Goal: Find specific page/section: Find specific page/section

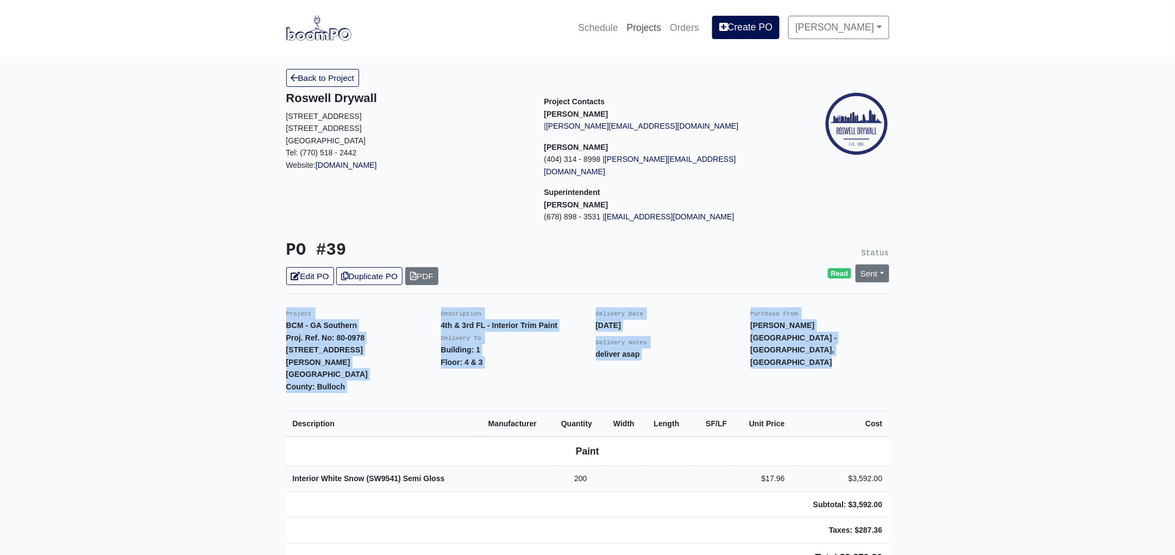
click at [653, 28] on link "Projects" at bounding box center [644, 28] width 43 height 24
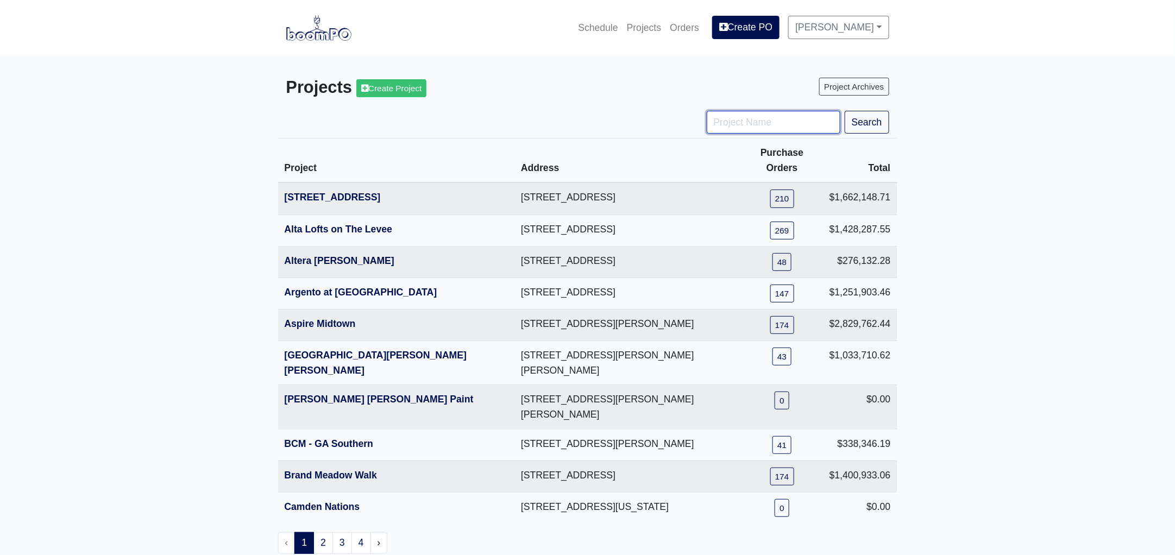
click at [722, 123] on input "Project Name" at bounding box center [774, 122] width 134 height 23
type input "jardin"
click at [845, 111] on button "Search" at bounding box center [867, 122] width 45 height 23
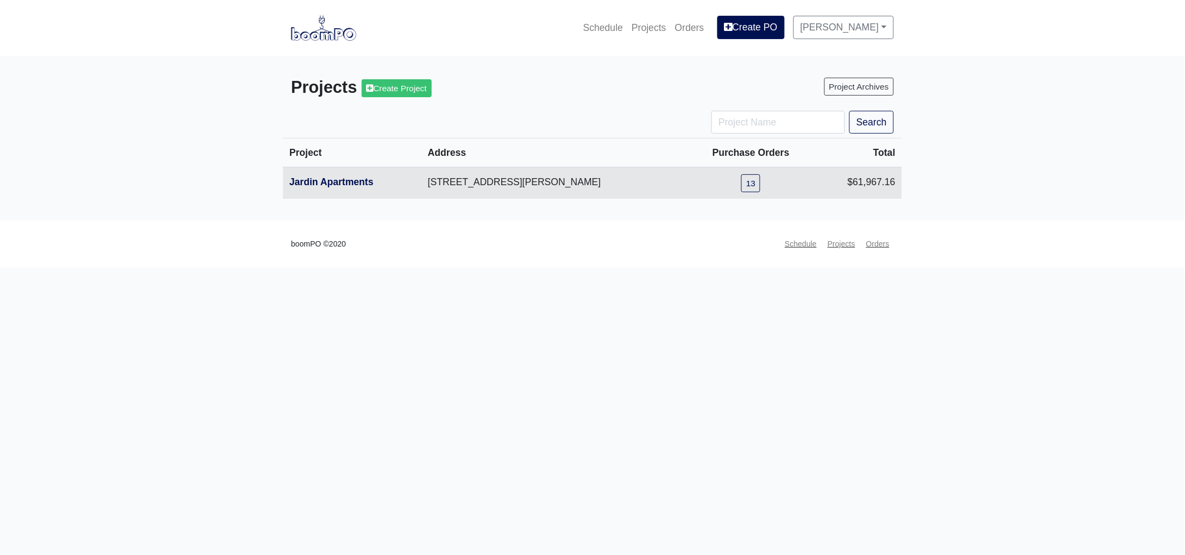
click at [344, 188] on th "Jardin Apartments" at bounding box center [352, 183] width 139 height 32
click at [347, 183] on link "Jardin Apartments" at bounding box center [332, 182] width 84 height 11
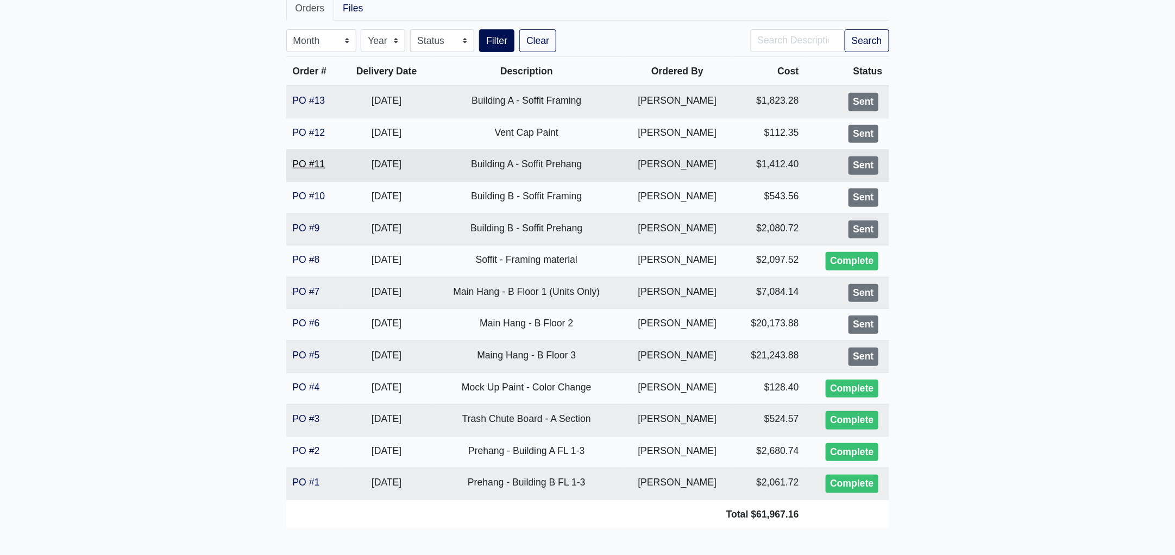
scroll to position [203, 0]
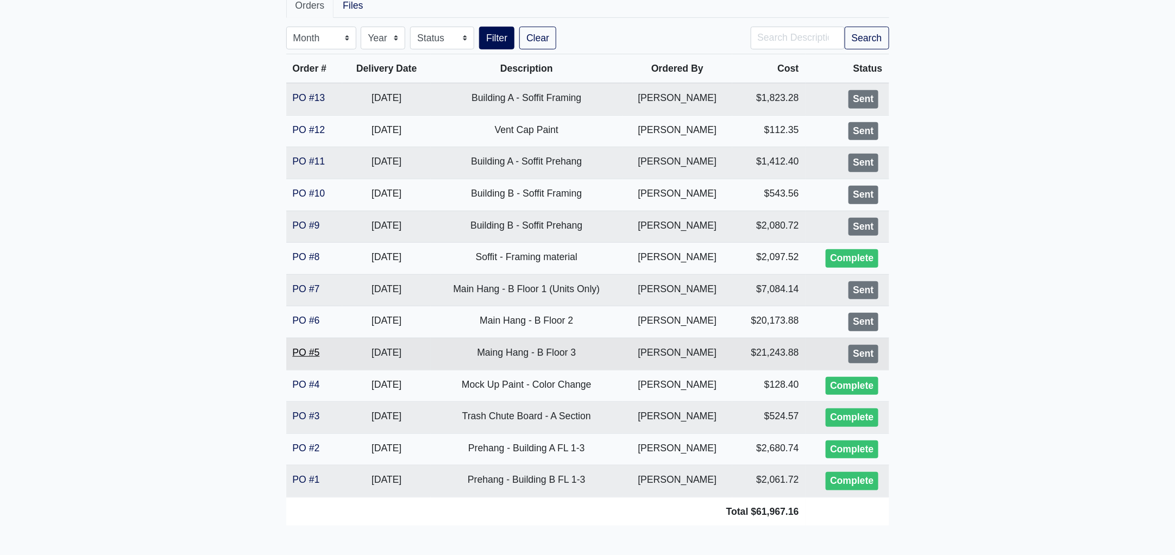
click at [309, 352] on link "PO #5" at bounding box center [306, 352] width 27 height 11
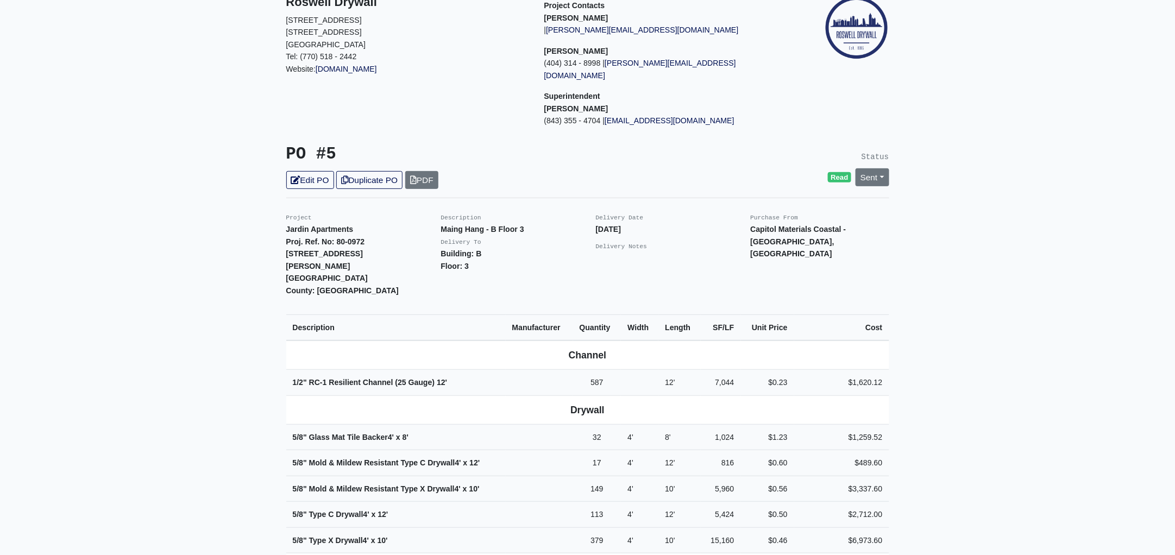
scroll to position [271, 0]
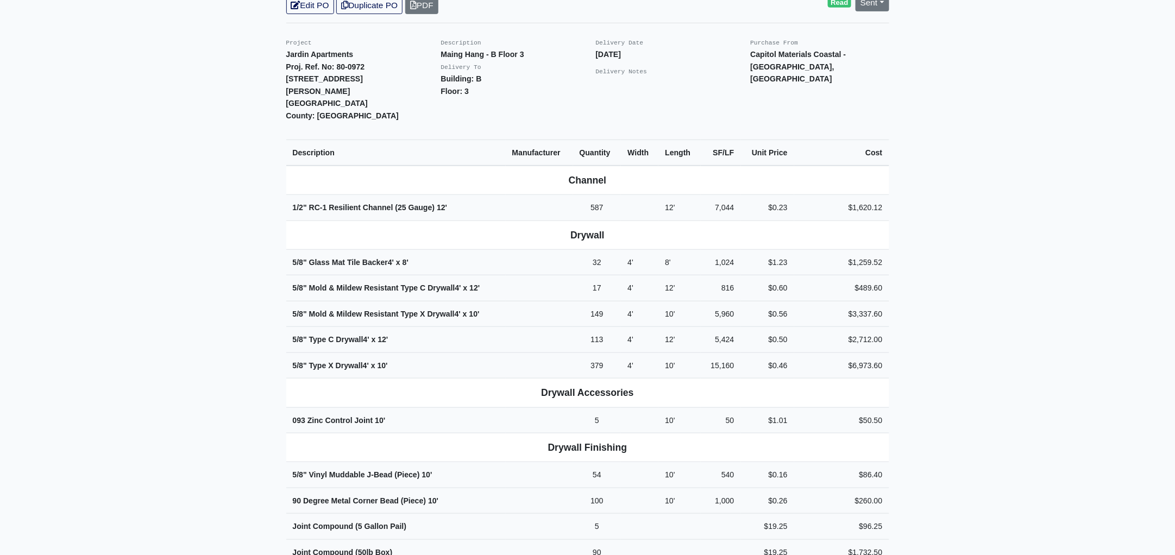
drag, startPoint x: 800, startPoint y: 369, endPoint x: 178, endPoint y: 245, distance: 634.7
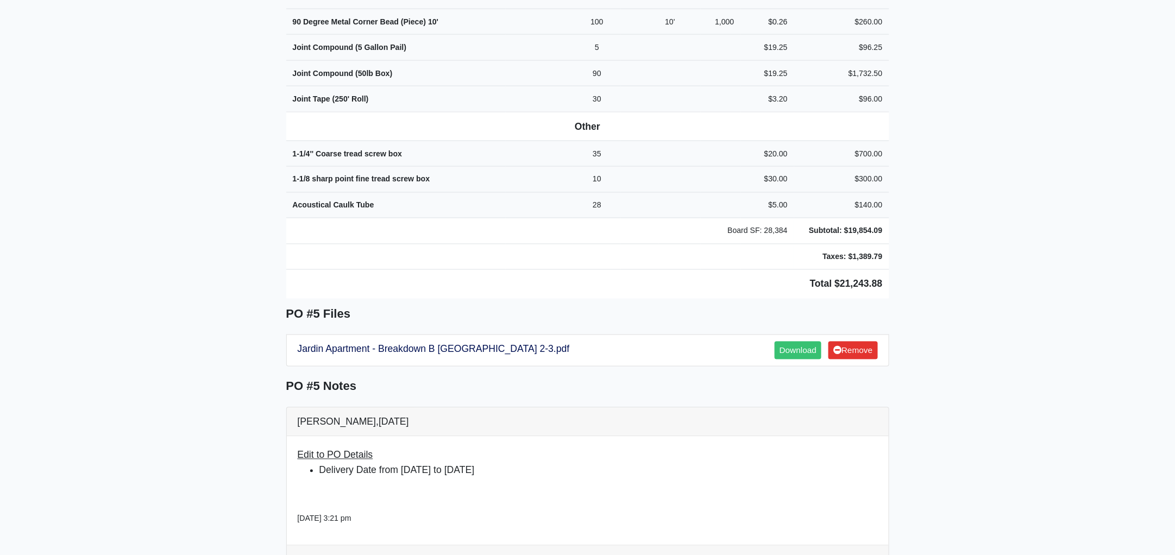
scroll to position [810, 0]
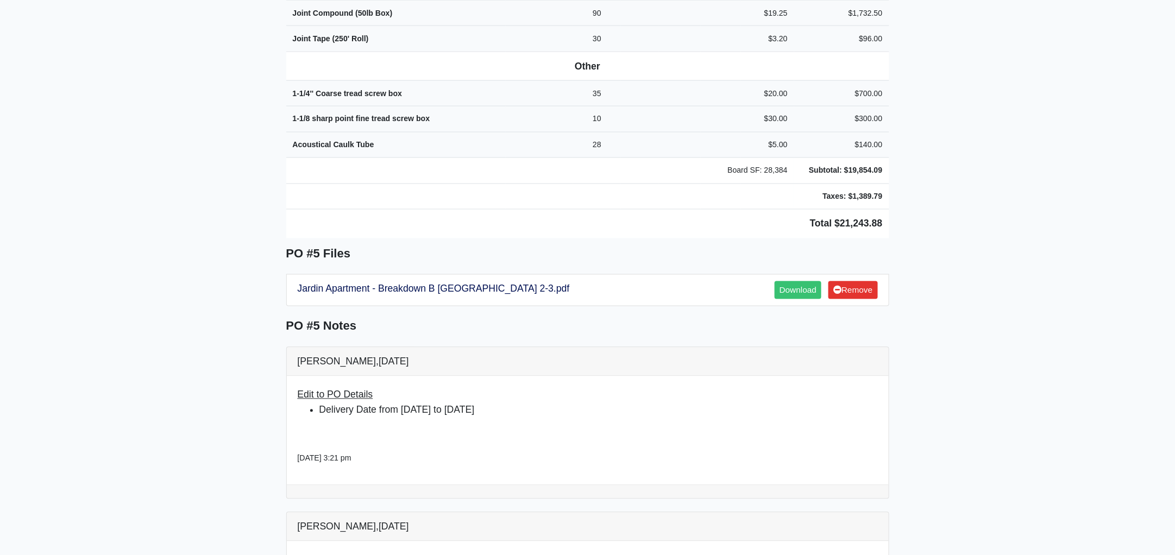
drag, startPoint x: 285, startPoint y: 124, endPoint x: 915, endPoint y: 162, distance: 631.3
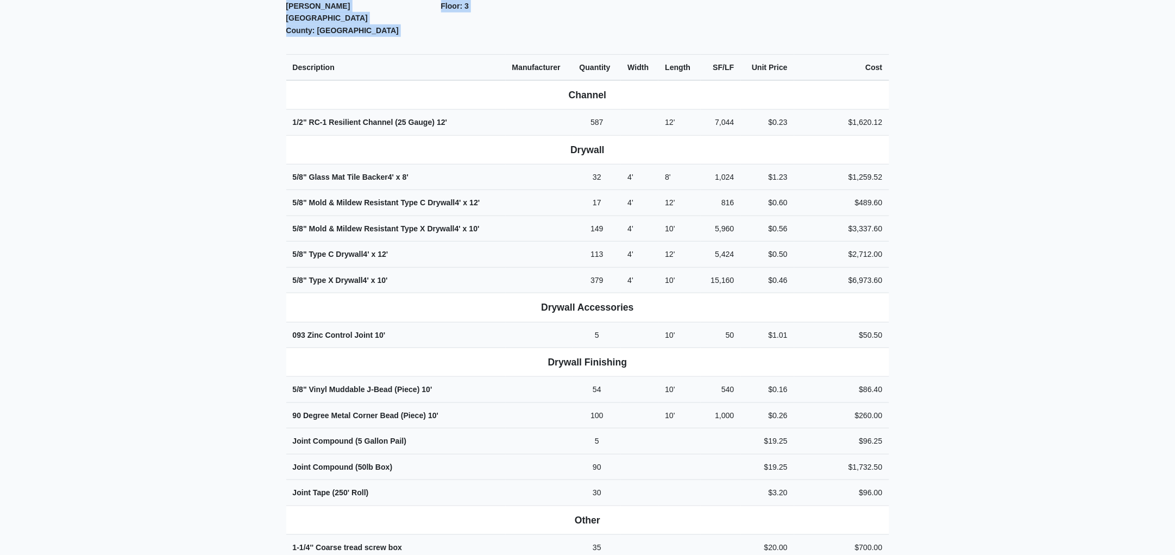
scroll to position [681, 0]
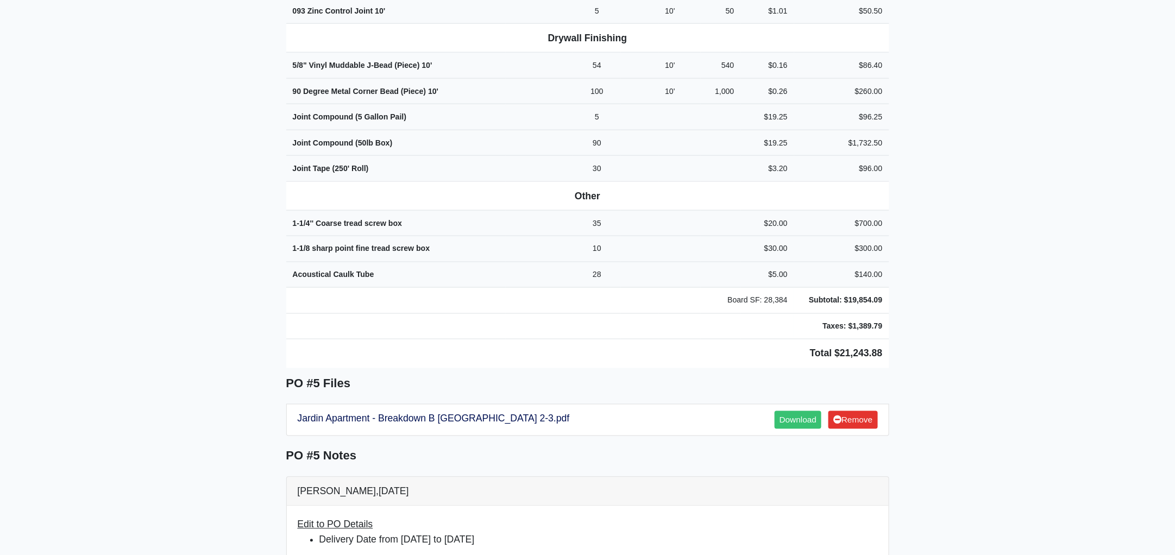
drag, startPoint x: 282, startPoint y: 99, endPoint x: 1040, endPoint y: 314, distance: 787.7
copy div "Project Jardin Apartments Proj. Ref. No: 80-0972 2613 Montgomery St. Savannah, …"
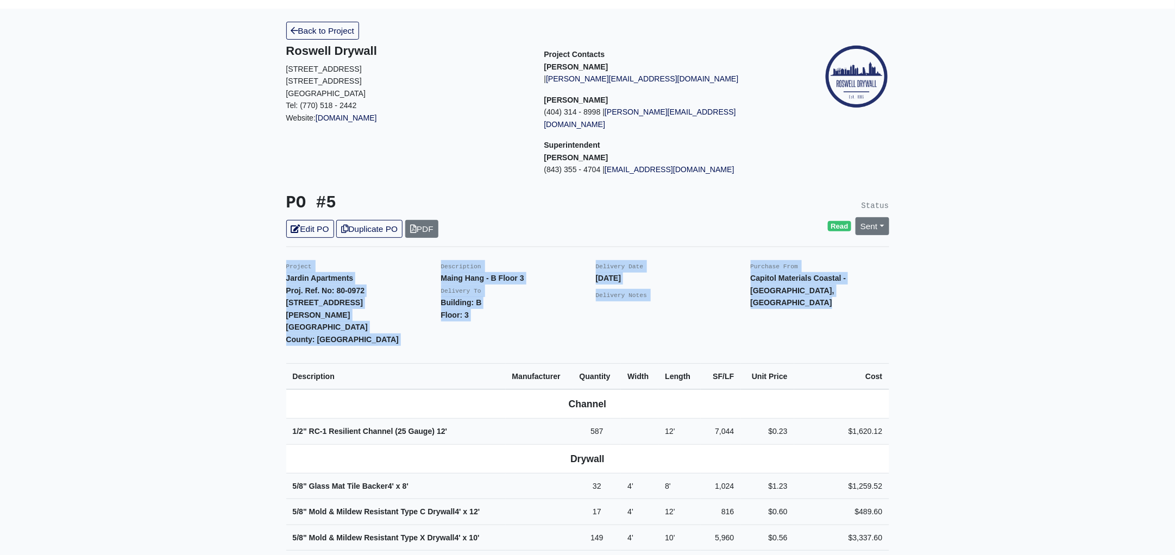
scroll to position [0, 0]
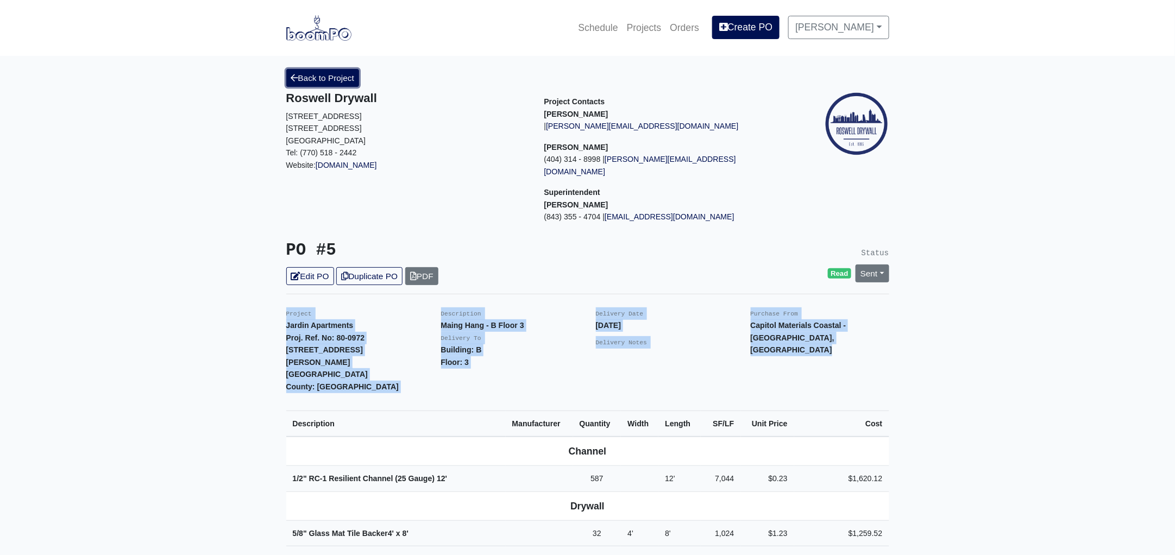
click at [311, 76] on link "Back to Project" at bounding box center [322, 78] width 73 height 18
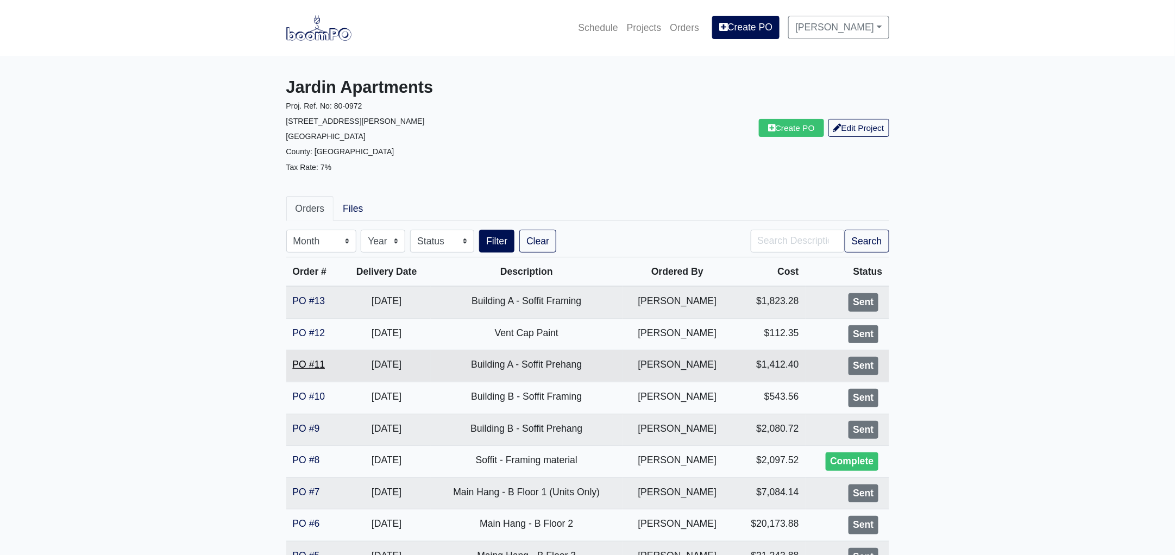
click at [313, 363] on link "PO #11" at bounding box center [309, 364] width 33 height 11
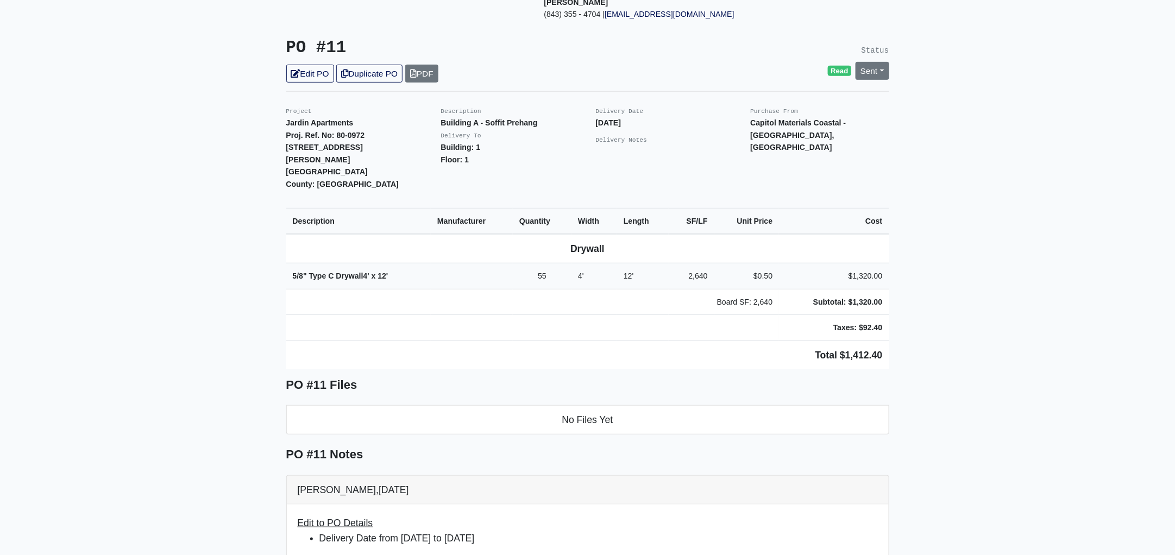
scroll to position [203, 0]
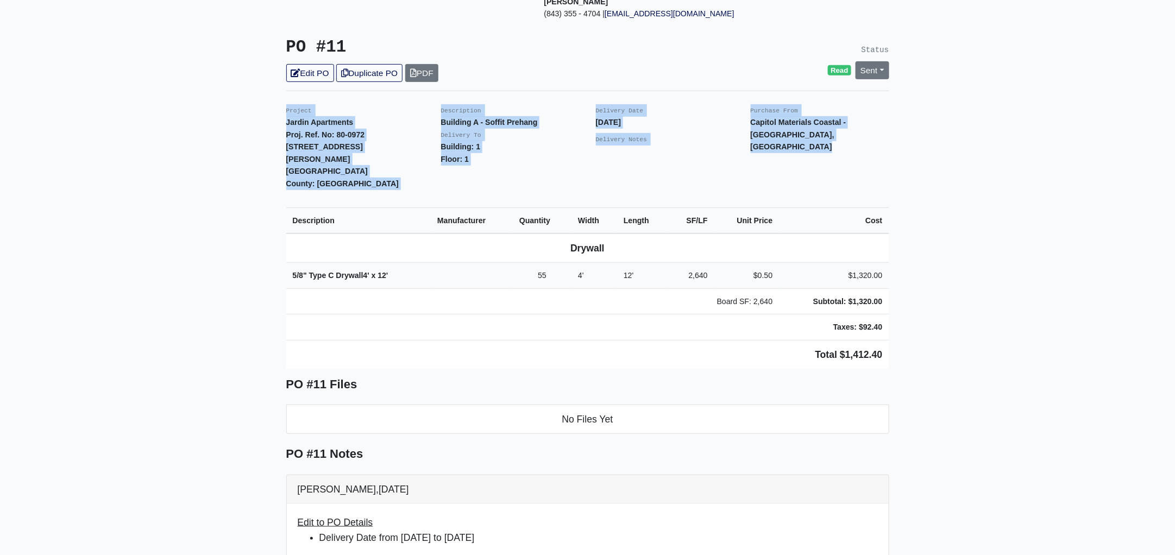
drag, startPoint x: 281, startPoint y: 96, endPoint x: 1040, endPoint y: 331, distance: 794.6
click at [1040, 331] on main "Back to Project Roswell Drywall 7000 Peachtree Dunwoody Rd NE Building 5, Suite…" at bounding box center [587, 389] width 1175 height 1073
copy div "Project Jardin Apartments Proj. Ref. No: 80-0972 2613 Montgomery St. Savannah, …"
